Goal: Communication & Community: Connect with others

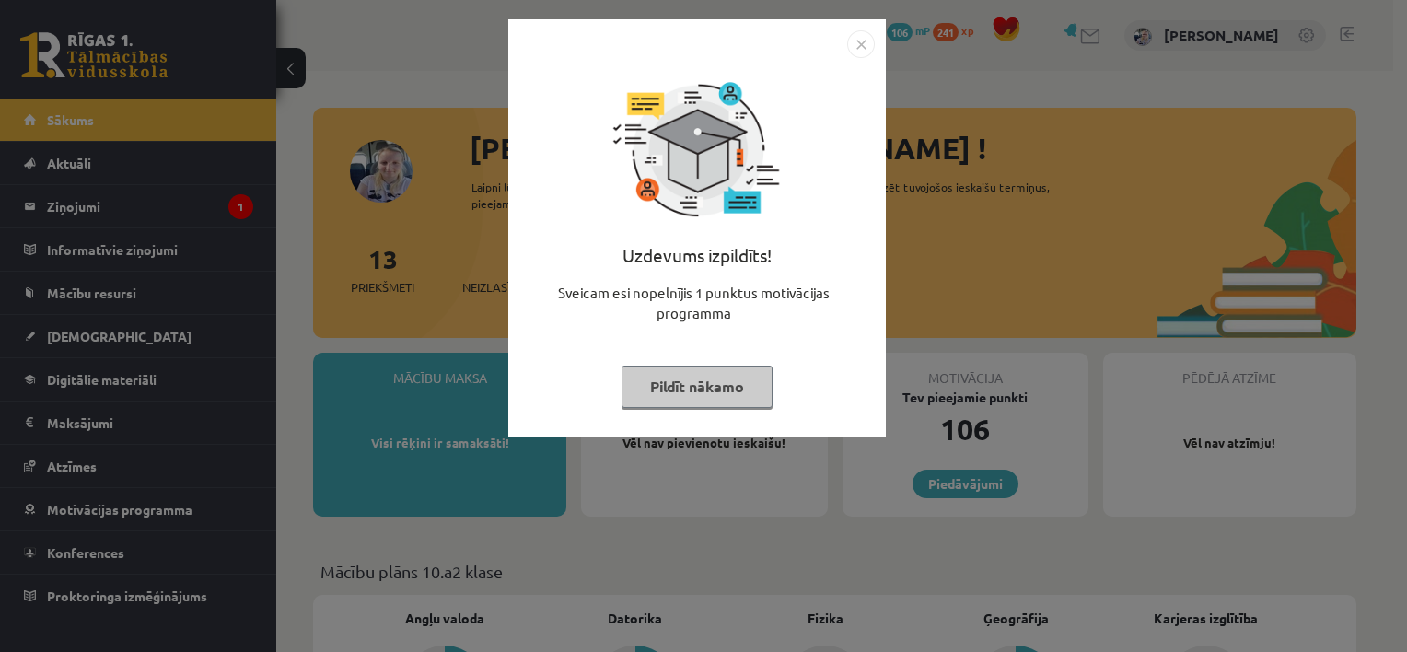
click at [717, 388] on button "Pildīt nākamo" at bounding box center [696, 387] width 151 height 42
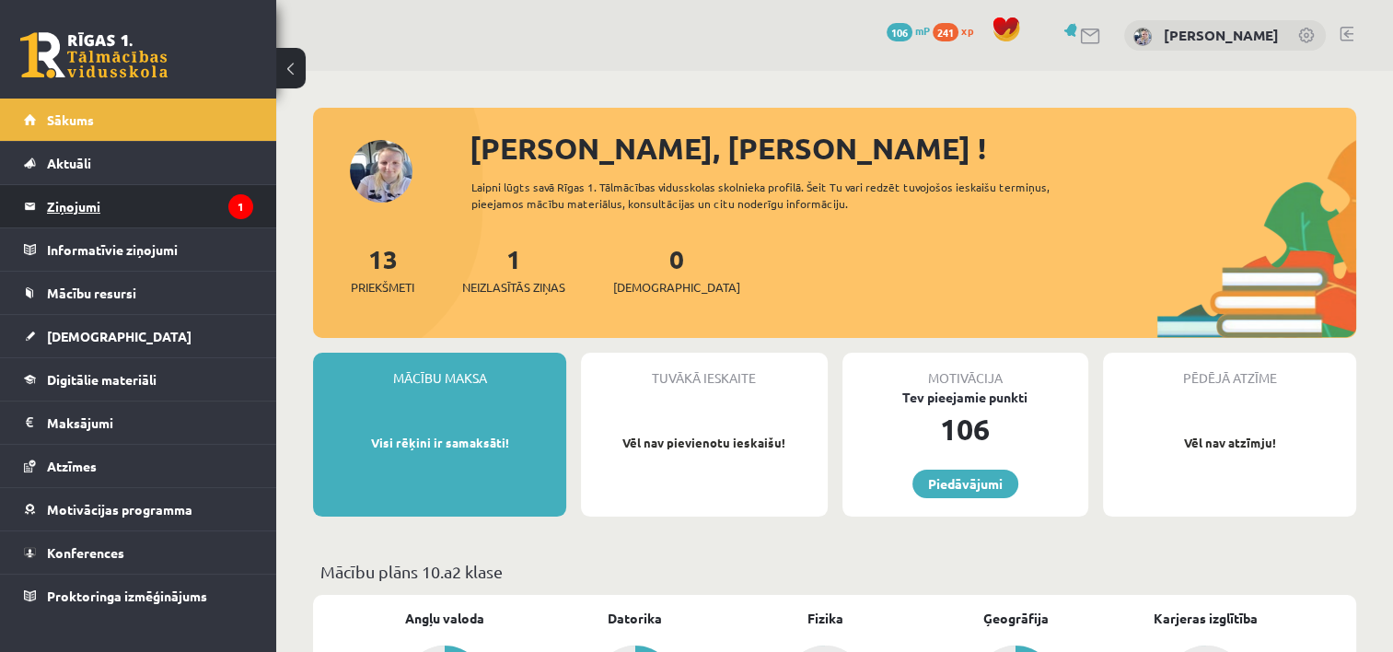
click at [177, 207] on legend "Ziņojumi 1" at bounding box center [150, 206] width 206 height 42
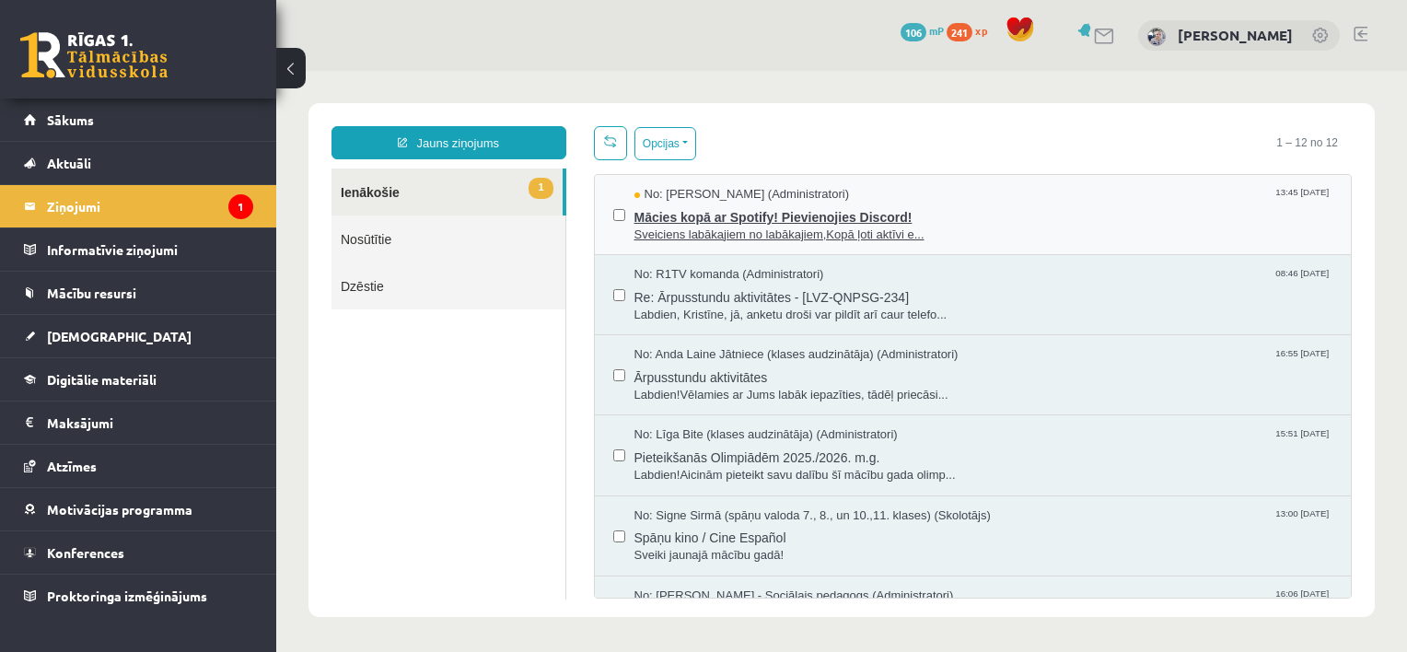
click at [710, 222] on span "Mācies kopā ar Spotify! Pievienojies Discord!" at bounding box center [983, 214] width 699 height 23
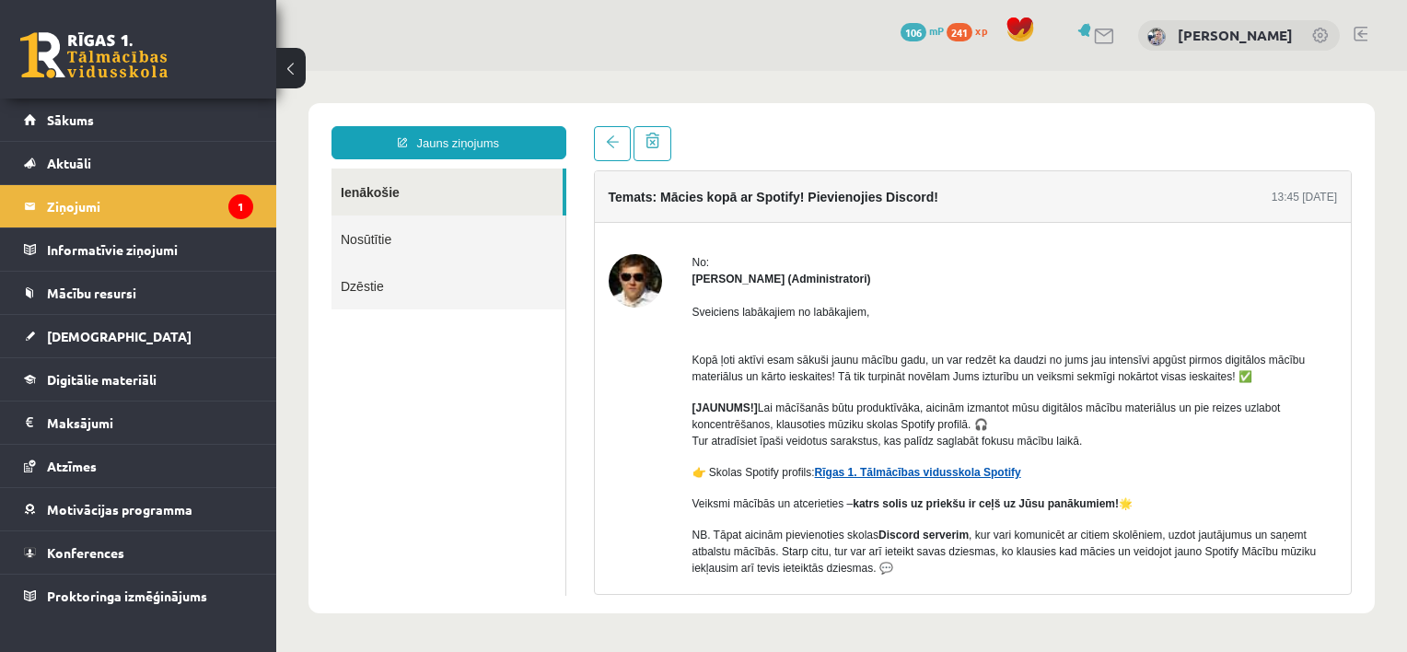
click at [888, 473] on link "Rīgas 1. Tālmācības vidusskola Spotify" at bounding box center [918, 472] width 206 height 13
click at [136, 108] on link "Sākums" at bounding box center [138, 120] width 229 height 42
